Goal: Task Accomplishment & Management: Complete application form

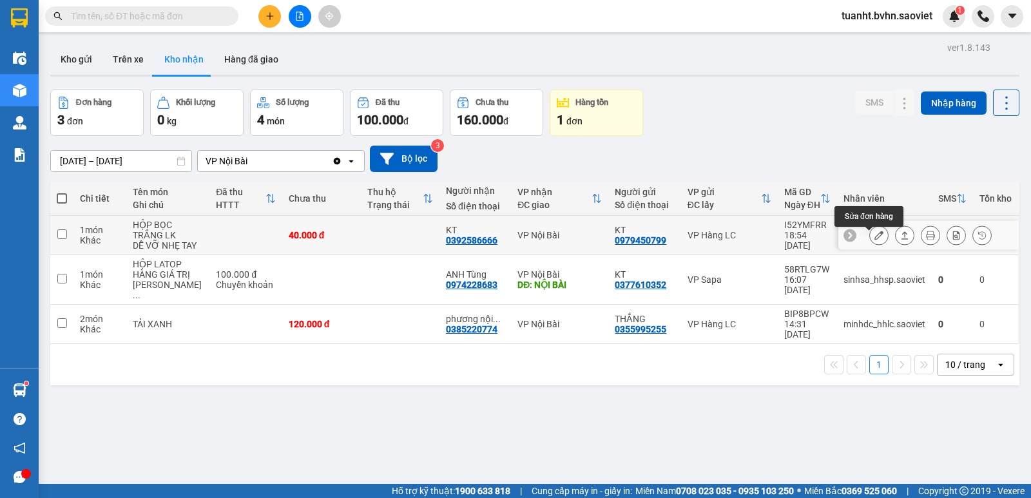
click at [875, 240] on icon at bounding box center [879, 235] width 9 height 9
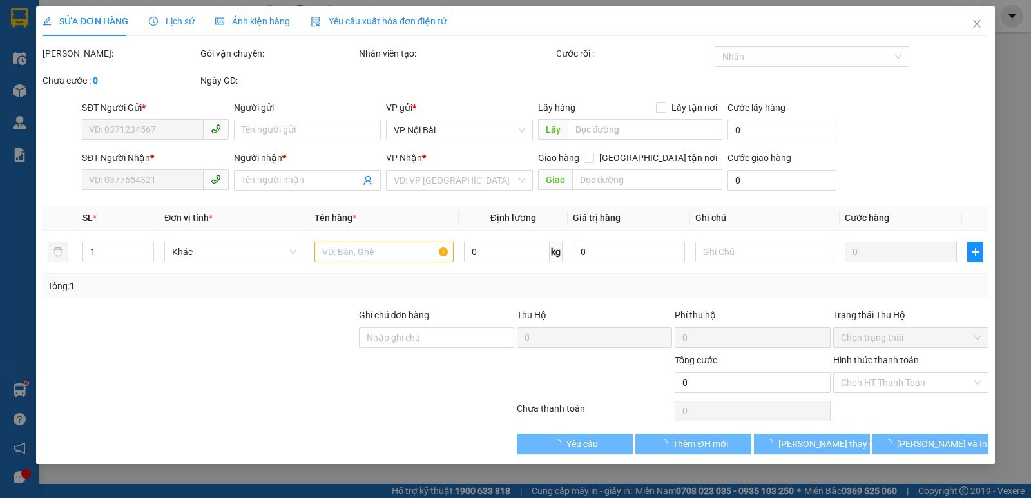
type input "0979450799"
type input "KT"
type input "0392586666"
type input "KT"
type input "40.000"
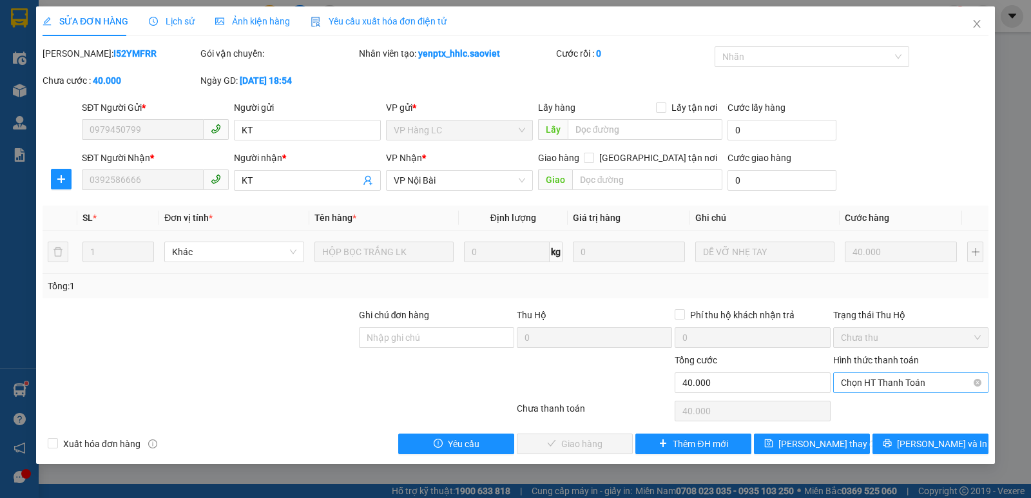
click at [886, 386] on span "Chọn HT Thanh Toán" at bounding box center [911, 382] width 140 height 19
click at [892, 429] on div "Chuyển khoản" at bounding box center [911, 429] width 140 height 14
type input "0"
click at [602, 444] on span "[PERSON_NAME] và Giao hàng" at bounding box center [604, 444] width 124 height 14
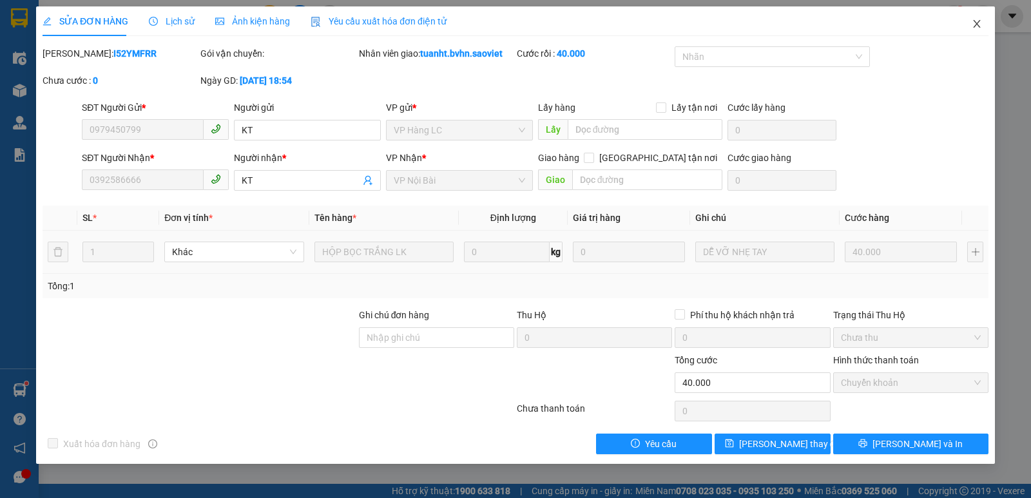
click at [977, 26] on icon "close" at bounding box center [977, 24] width 10 height 10
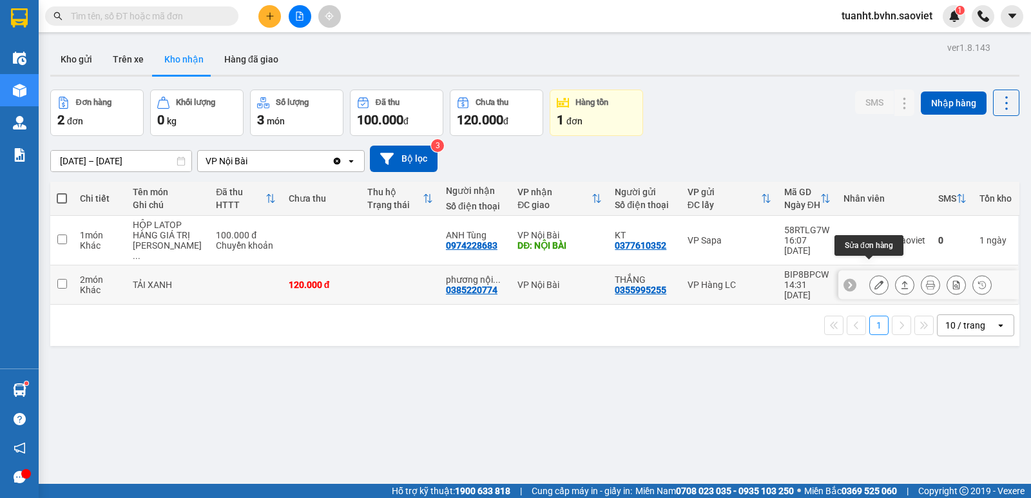
click at [875, 280] on icon at bounding box center [879, 284] width 9 height 9
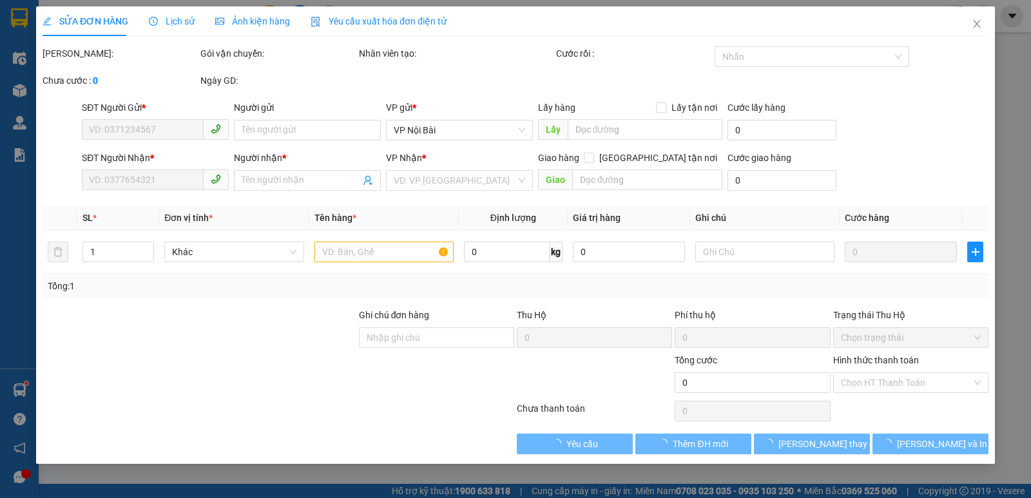
type input "0355995255"
type input "THẮNG"
type input "0385220774"
type input "phương nội bài"
type input "120.000"
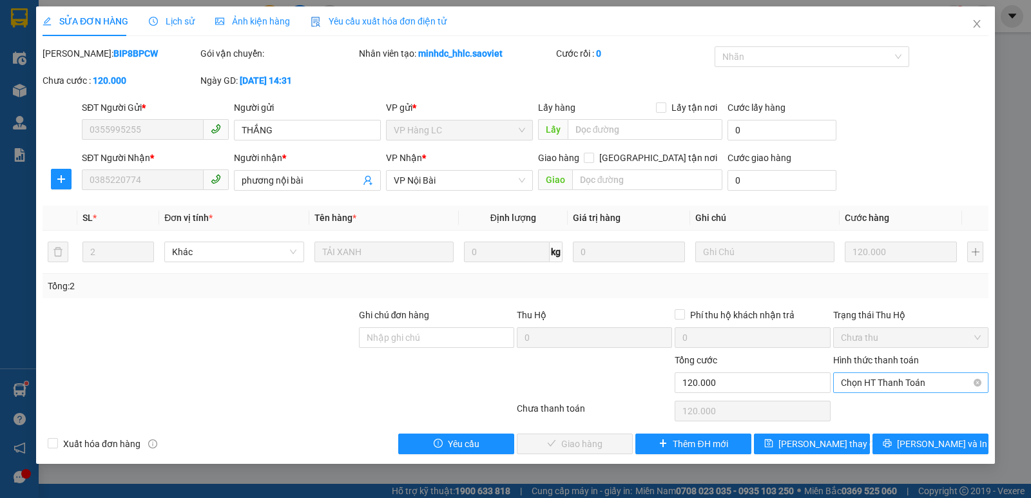
click at [863, 386] on span "Chọn HT Thanh Toán" at bounding box center [911, 382] width 140 height 19
click at [866, 427] on div "Chuyển khoản" at bounding box center [911, 429] width 140 height 14
type input "0"
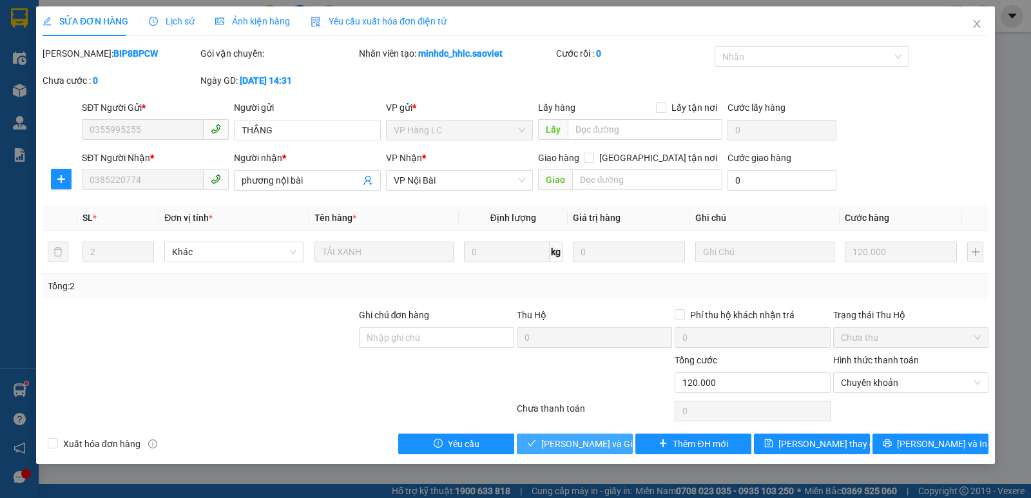
click at [586, 441] on span "[PERSON_NAME] và Giao hàng" at bounding box center [604, 444] width 124 height 14
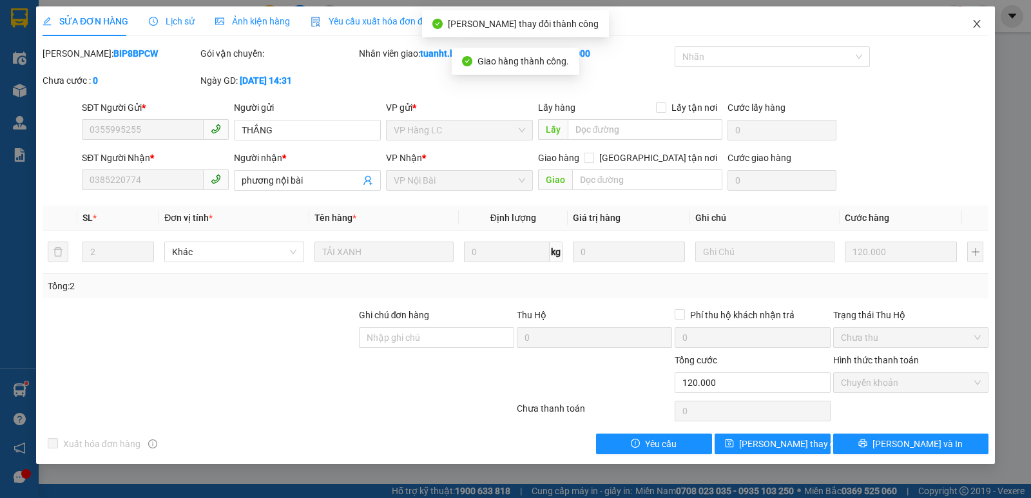
click at [981, 26] on icon "close" at bounding box center [977, 24] width 10 height 10
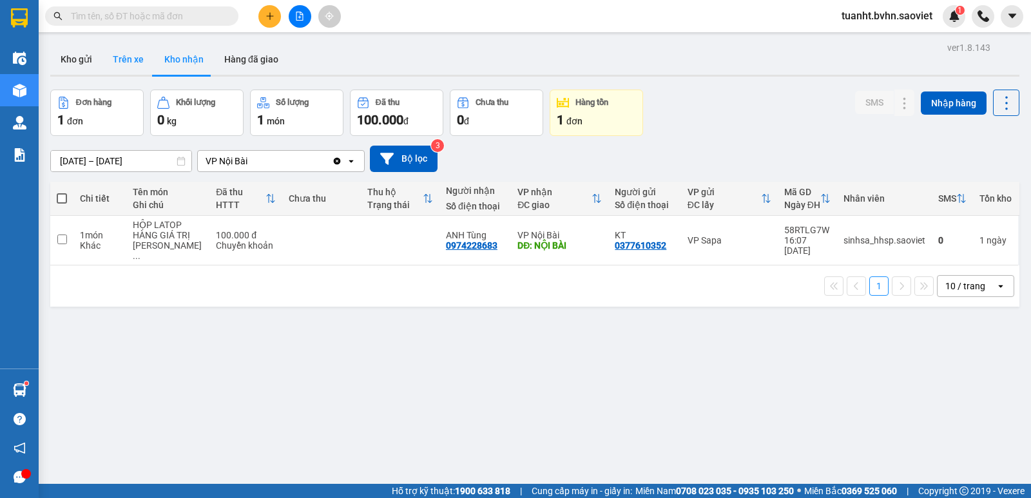
click at [126, 70] on button "Trên xe" at bounding box center [129, 59] width 52 height 31
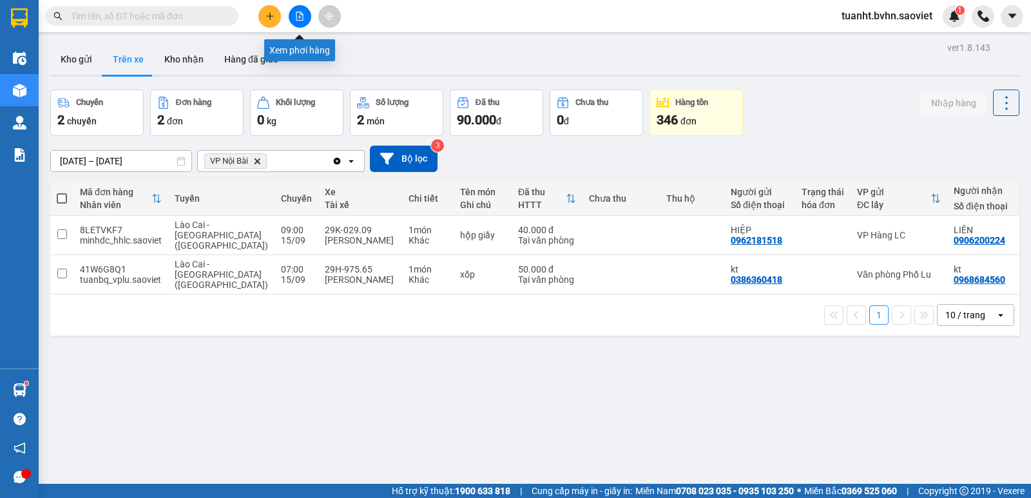
click at [300, 17] on icon "file-add" at bounding box center [300, 16] width 7 height 9
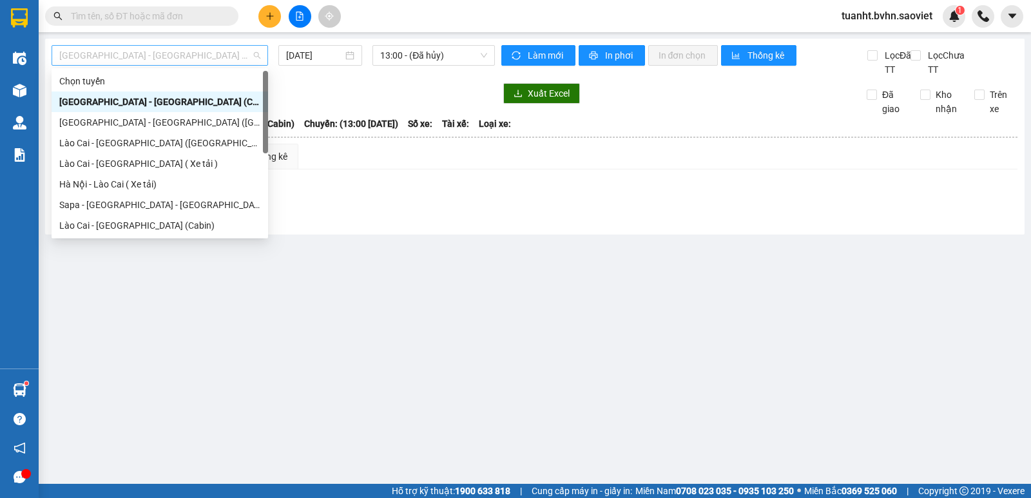
click at [209, 61] on span "[GEOGRAPHIC_DATA] - [GEOGRAPHIC_DATA] (Cabin)" at bounding box center [159, 55] width 201 height 19
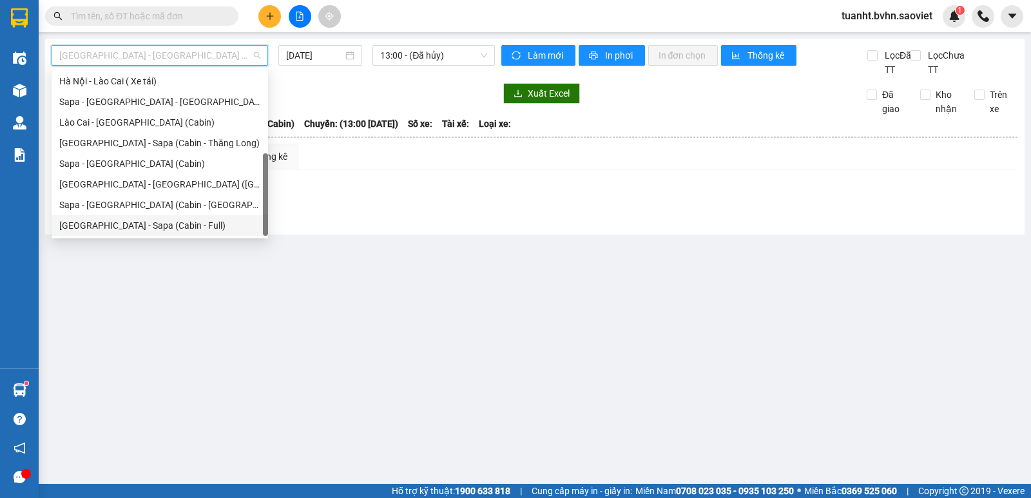
click at [173, 232] on div "[GEOGRAPHIC_DATA] - Sapa (Cabin - Full)" at bounding box center [159, 226] width 201 height 14
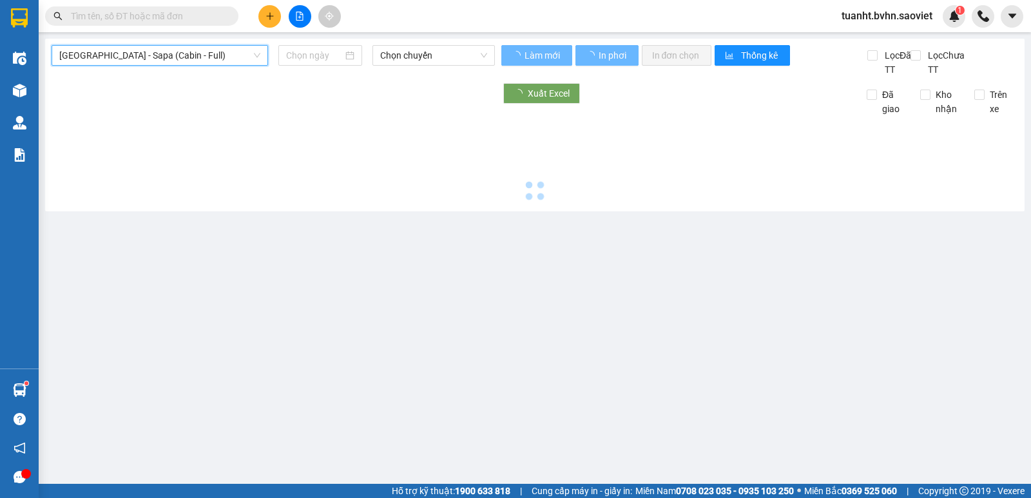
type input "[DATE]"
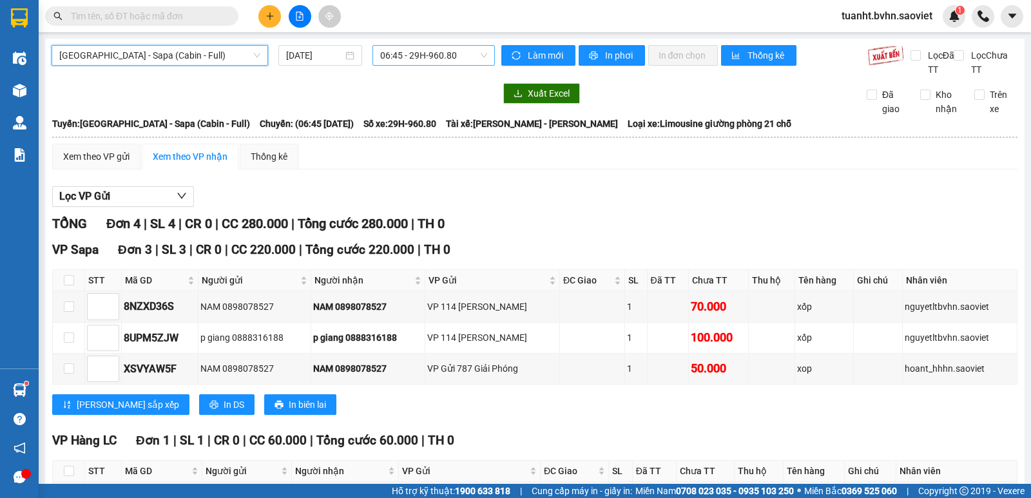
click at [458, 57] on span "06:45 - 29H-960.80" at bounding box center [433, 55] width 106 height 19
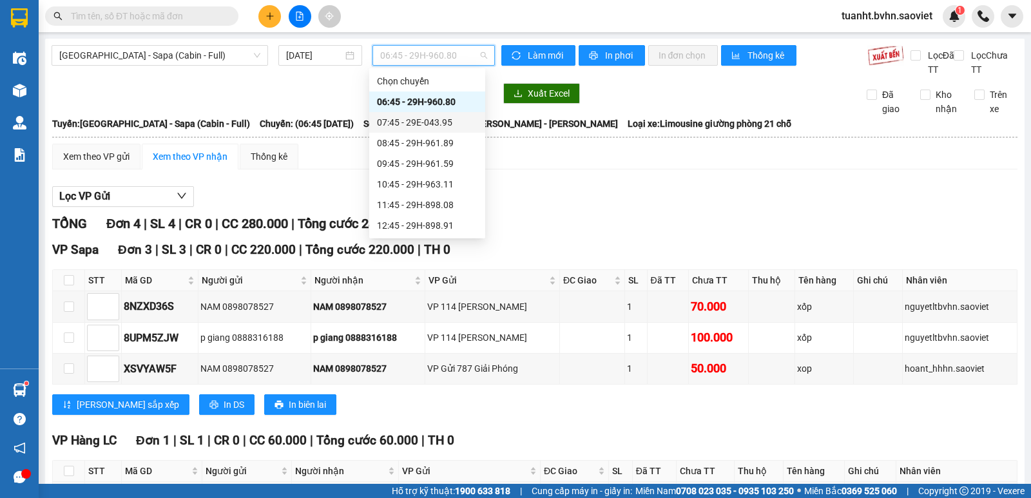
click at [446, 125] on div "07:45 - 29E-043.95" at bounding box center [427, 122] width 101 height 14
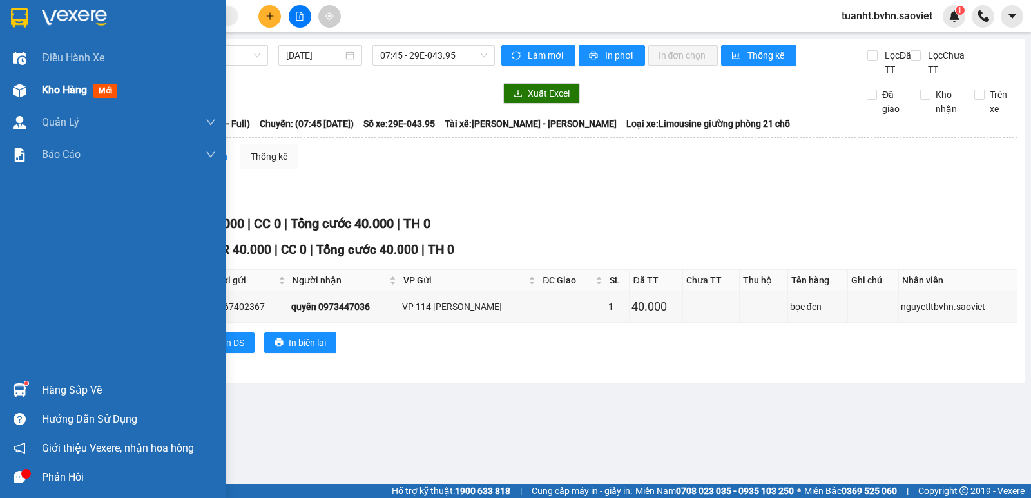
click at [25, 88] on img at bounding box center [20, 91] width 14 height 14
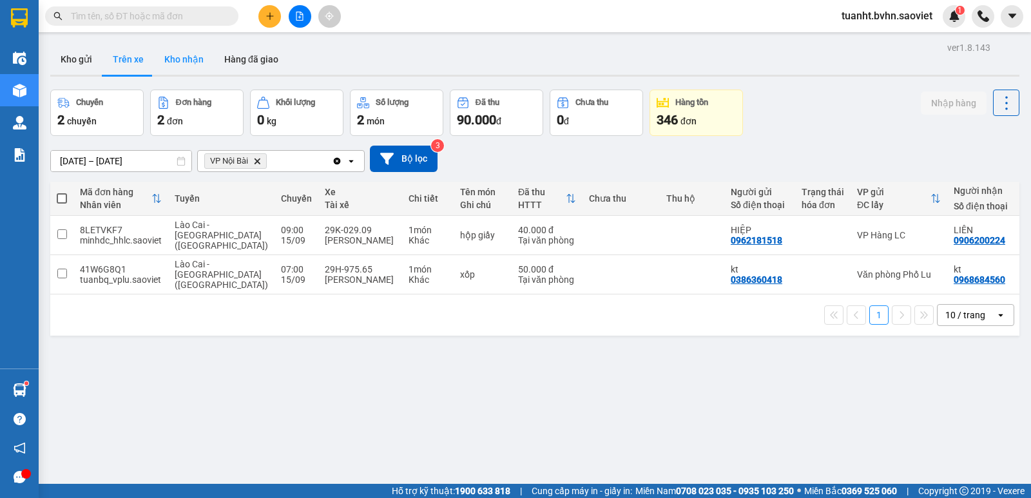
click at [201, 65] on button "Kho nhận" at bounding box center [184, 59] width 60 height 31
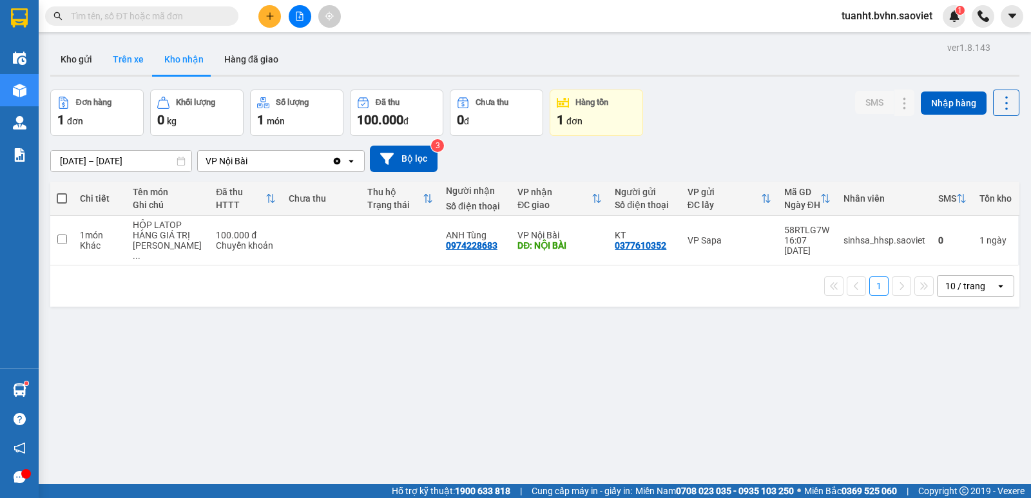
click at [122, 54] on button "Trên xe" at bounding box center [129, 59] width 52 height 31
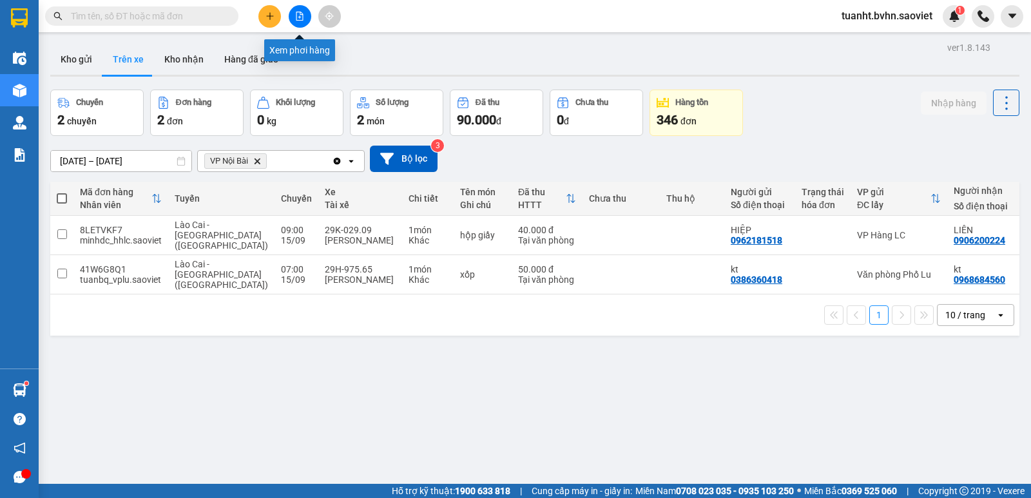
click at [300, 19] on icon "file-add" at bounding box center [299, 16] width 9 height 9
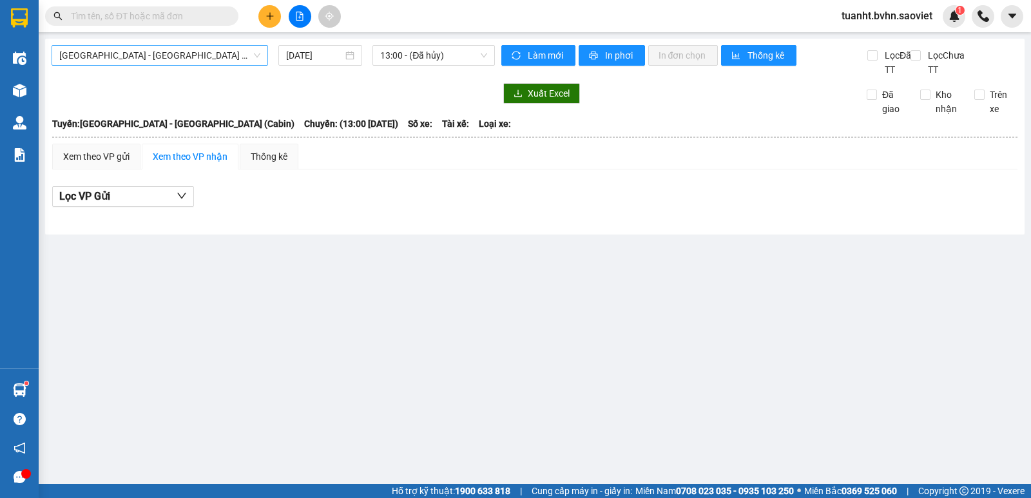
click at [198, 57] on span "[GEOGRAPHIC_DATA] - [GEOGRAPHIC_DATA] (Cabin)" at bounding box center [159, 55] width 201 height 19
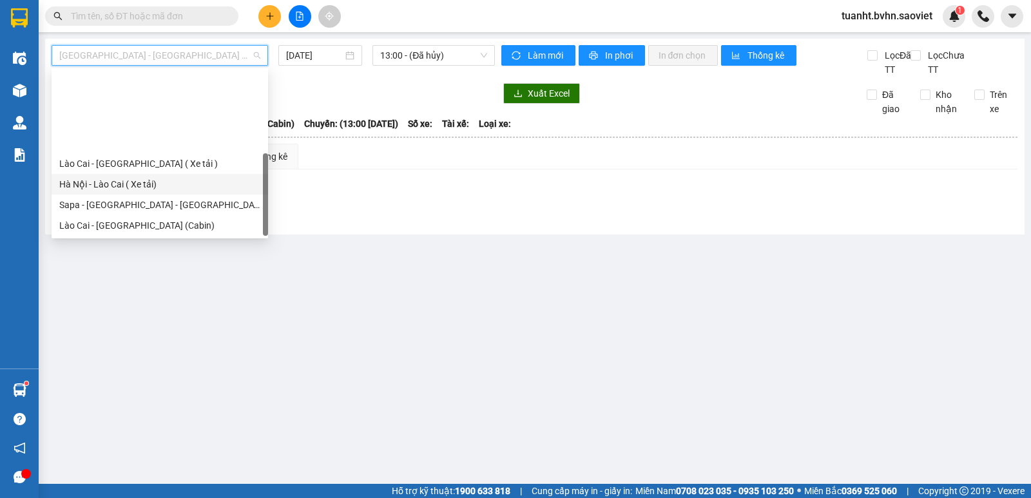
scroll to position [103, 0]
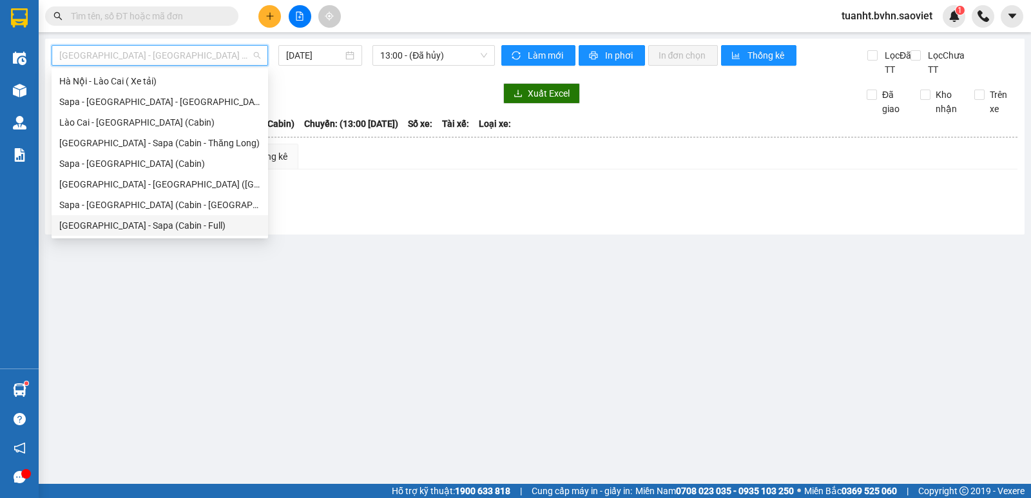
click at [177, 222] on div "[GEOGRAPHIC_DATA] - Sapa (Cabin - Full)" at bounding box center [159, 226] width 201 height 14
type input "[DATE]"
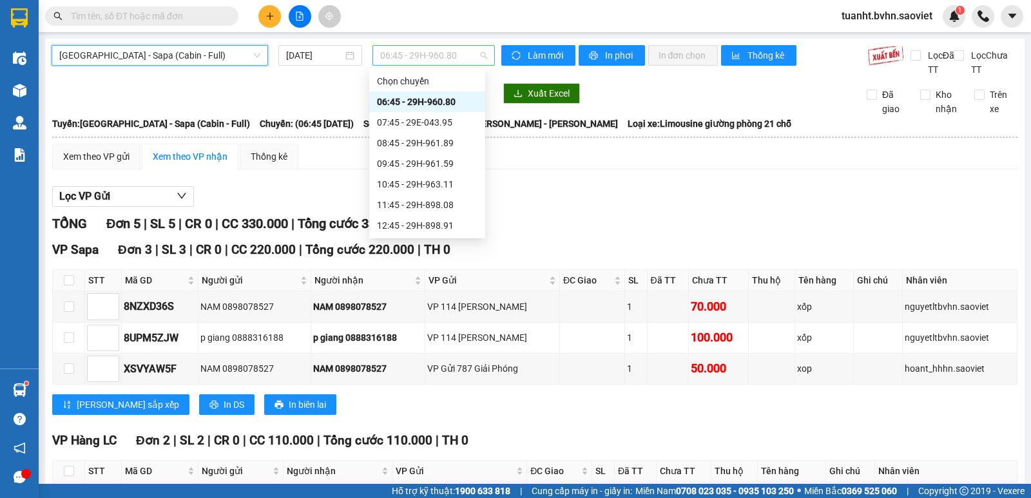
click at [464, 50] on span "06:45 - 29H-960.80" at bounding box center [433, 55] width 106 height 19
click at [448, 144] on div "08:45 - 29H-961.89" at bounding box center [427, 143] width 101 height 14
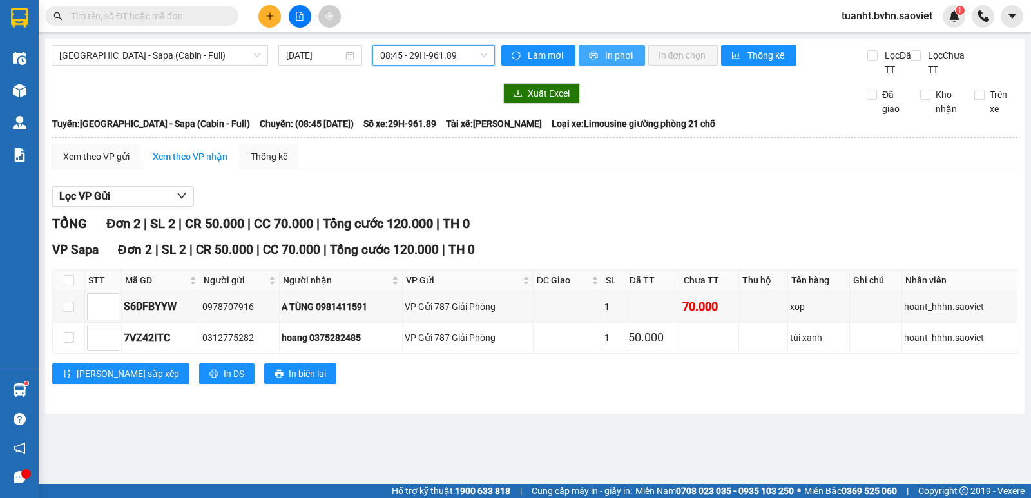
click at [607, 57] on span "In phơi" at bounding box center [620, 55] width 30 height 14
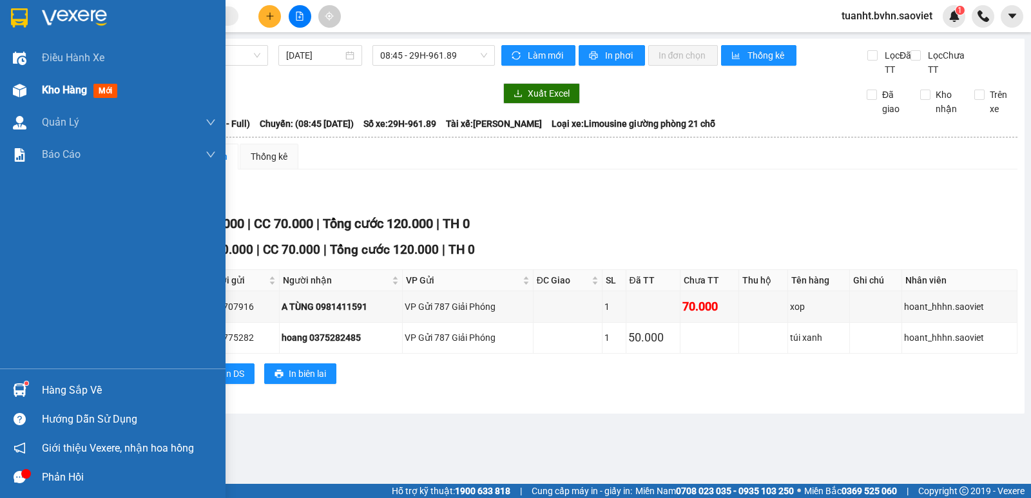
click at [27, 96] on div at bounding box center [19, 90] width 23 height 23
